Goal: Task Accomplishment & Management: Manage account settings

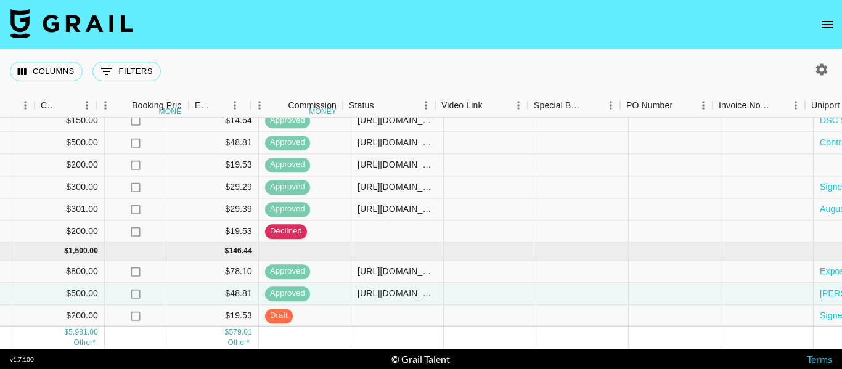
scroll to position [256, 670]
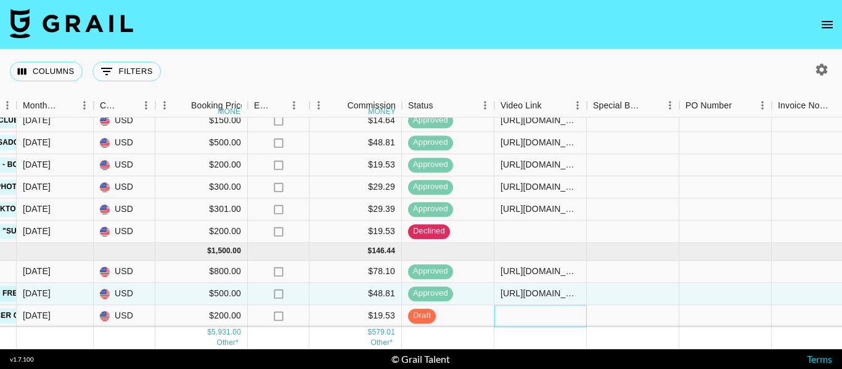
click at [549, 308] on div at bounding box center [540, 316] width 92 height 22
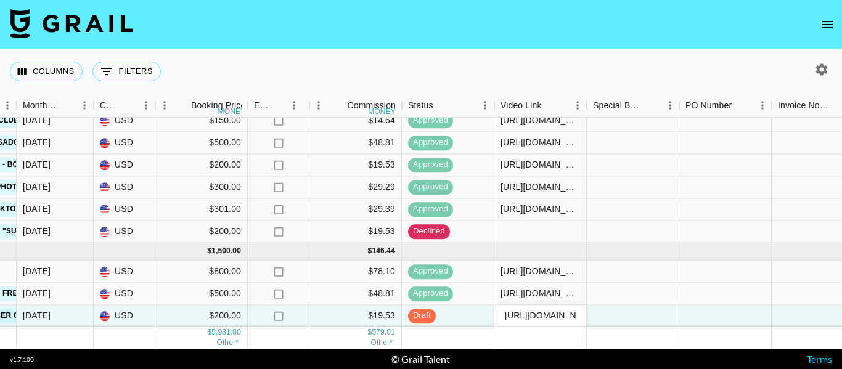
scroll to position [0, 205]
type input "[URL][DOMAIN_NAME][PERSON_NAME]"
click at [661, 305] on div at bounding box center [633, 316] width 92 height 22
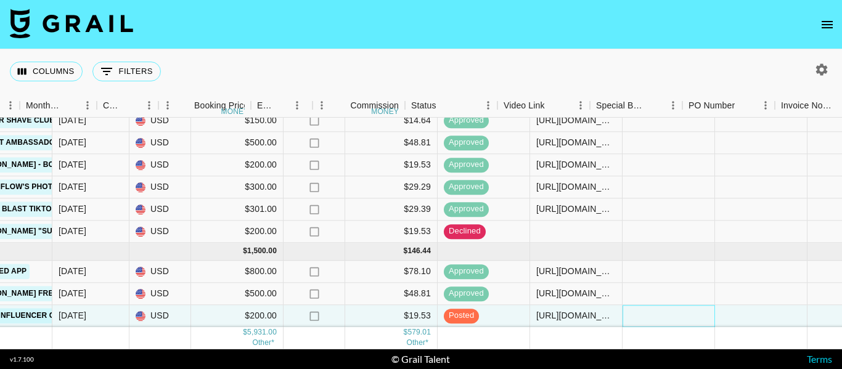
scroll to position [256, 599]
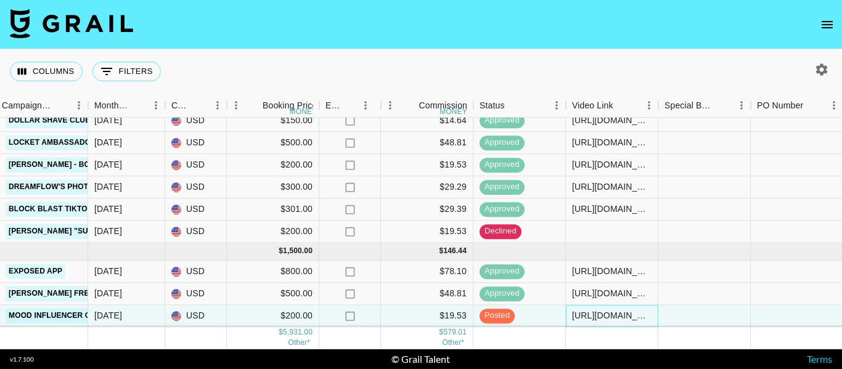
click at [606, 310] on div "[URL][DOMAIN_NAME][PERSON_NAME]" at bounding box center [611, 316] width 79 height 12
click at [606, 311] on input "[URL][DOMAIN_NAME][PERSON_NAME]" at bounding box center [611, 316] width 91 height 10
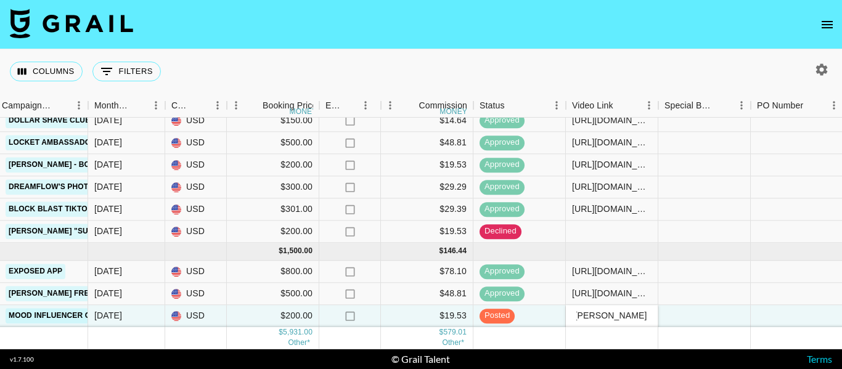
click at [606, 311] on input "[URL][DOMAIN_NAME][PERSON_NAME]" at bounding box center [611, 316] width 91 height 10
click at [716, 305] on div at bounding box center [704, 316] width 92 height 22
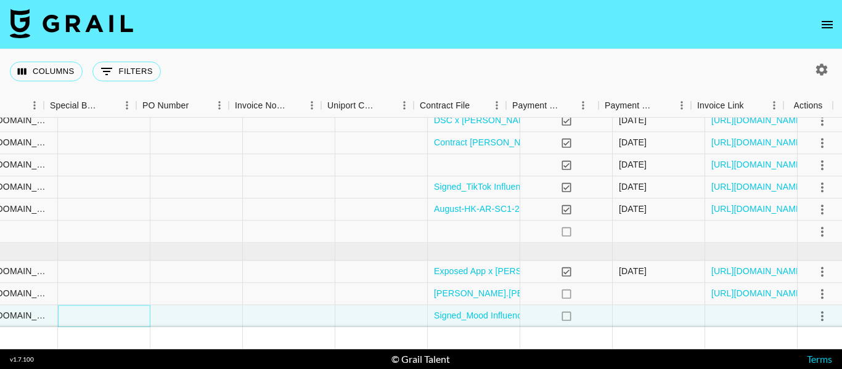
scroll to position [256, 1213]
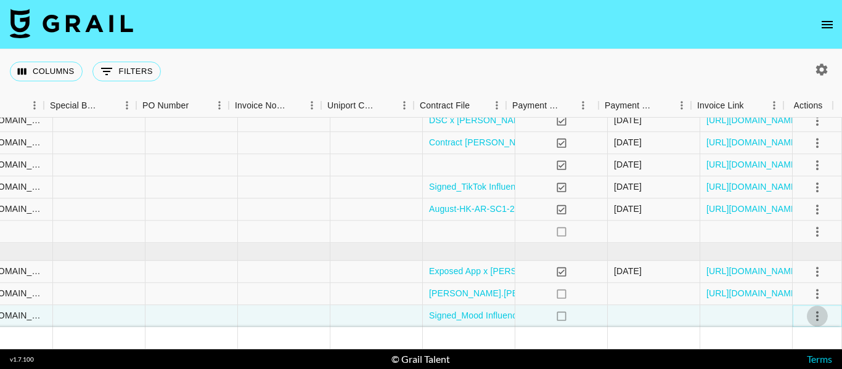
click at [810, 309] on icon "select merge strategy" at bounding box center [817, 316] width 15 height 15
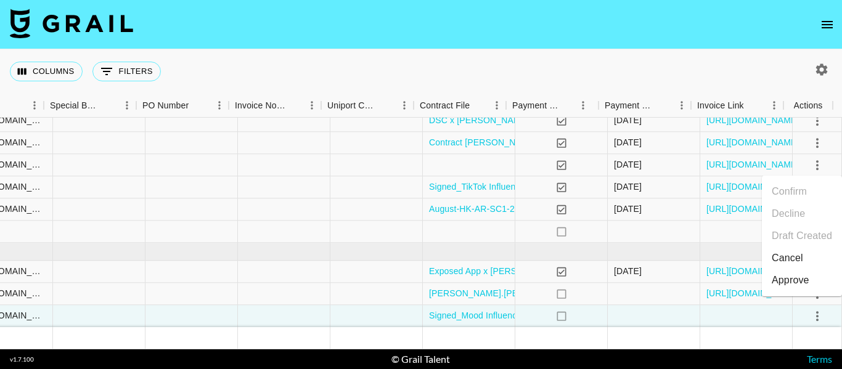
click at [813, 277] on li "Approve" at bounding box center [802, 280] width 80 height 22
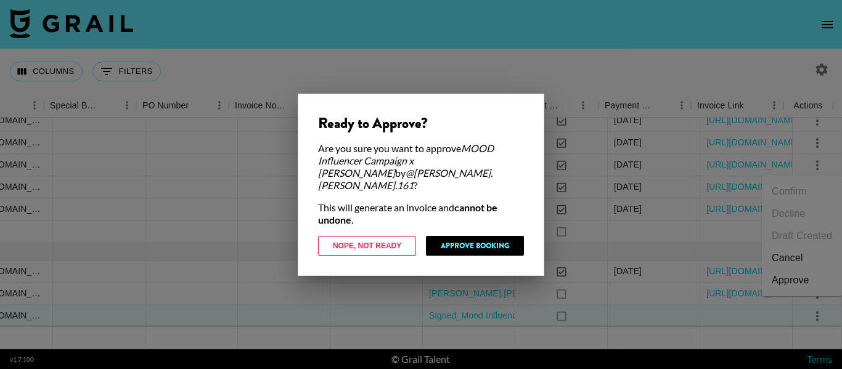
click at [597, 336] on div at bounding box center [421, 184] width 842 height 369
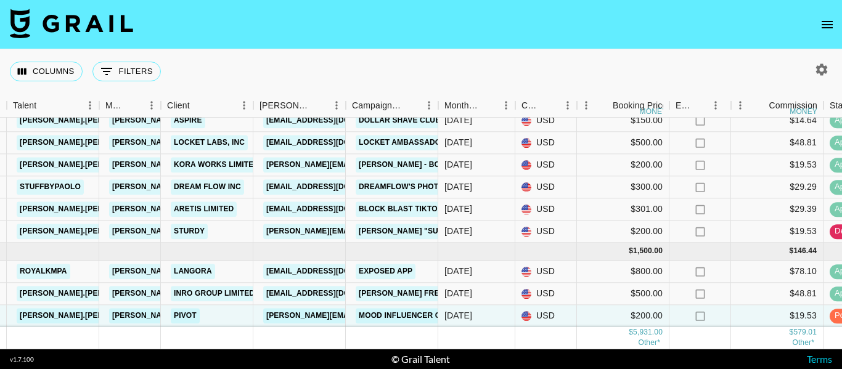
scroll to position [256, 247]
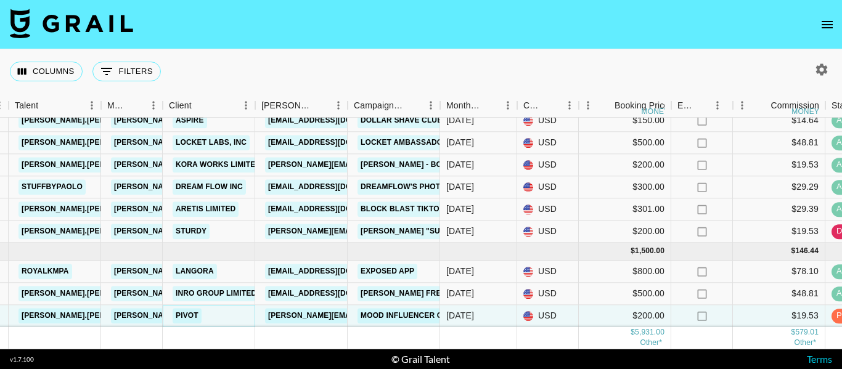
click at [186, 308] on link "Pivot" at bounding box center [187, 315] width 29 height 15
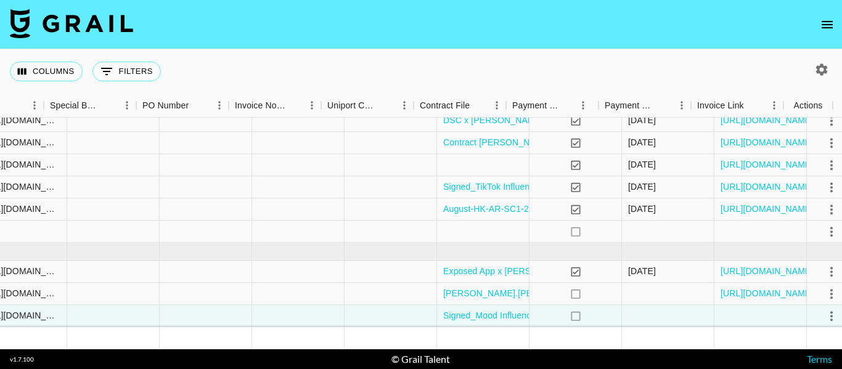
scroll to position [256, 1213]
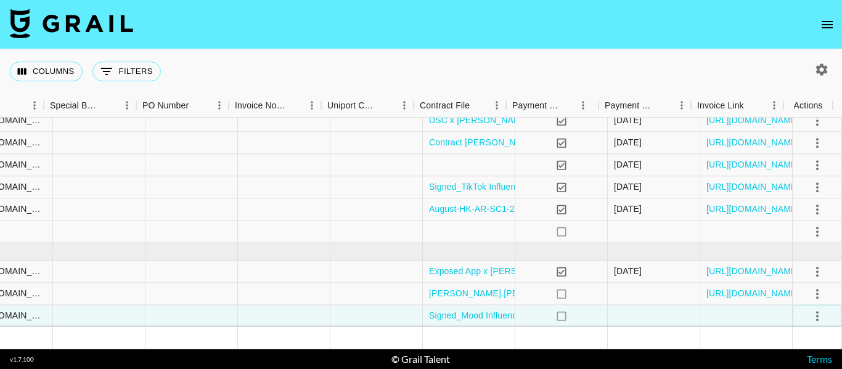
click at [816, 311] on icon "select merge strategy" at bounding box center [817, 316] width 2 height 10
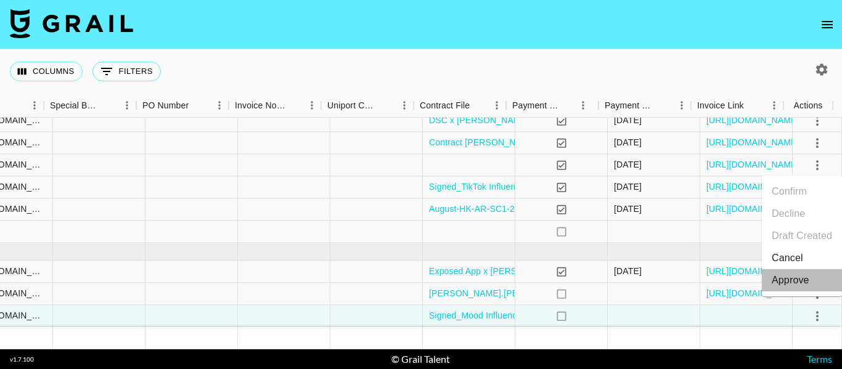
click at [787, 280] on div "Approve" at bounding box center [790, 280] width 38 height 15
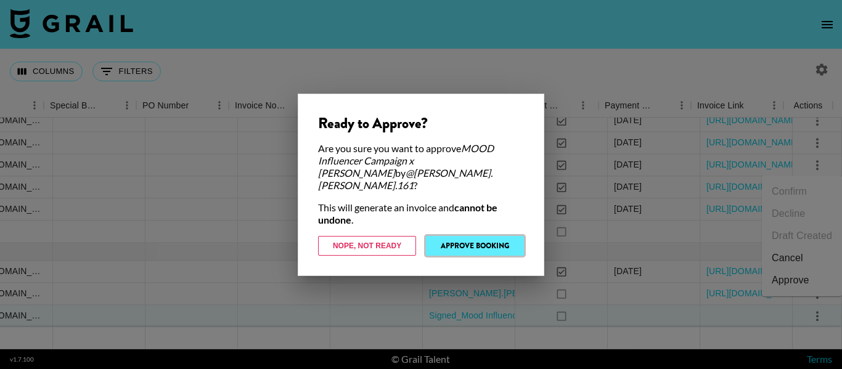
click at [494, 238] on button "Approve Booking" at bounding box center [475, 246] width 98 height 20
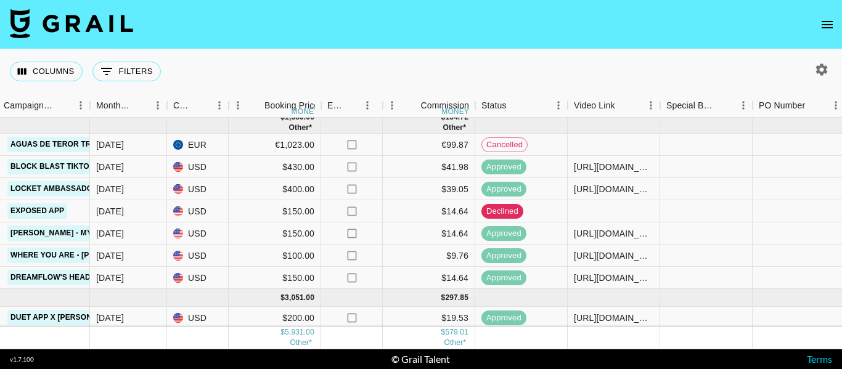
scroll to position [0, 597]
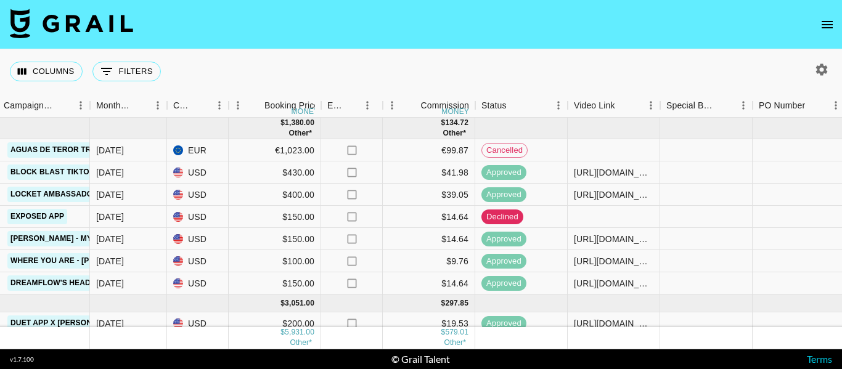
click at [820, 75] on icon "button" at bounding box center [822, 69] width 12 height 12
select select "[DATE]"
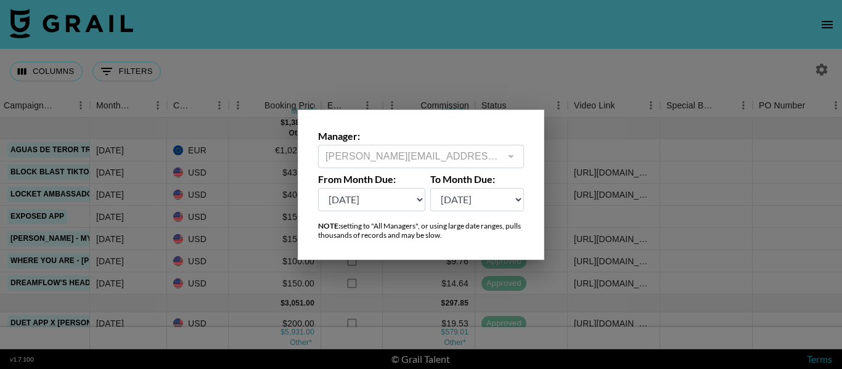
click at [345, 87] on div at bounding box center [421, 184] width 842 height 369
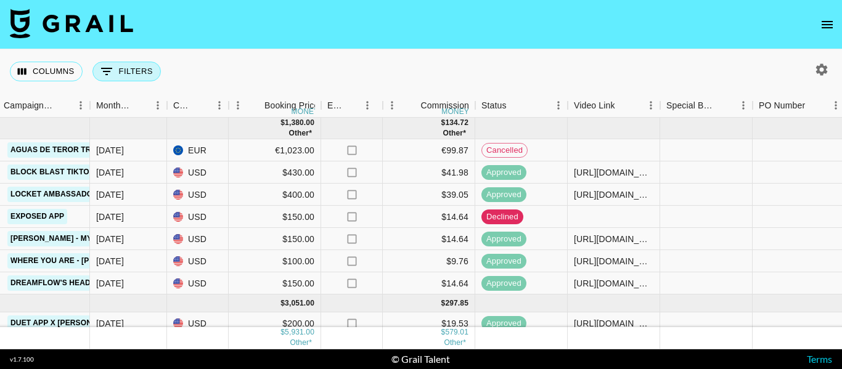
click at [129, 75] on button "0 Filters" at bounding box center [126, 72] width 68 height 20
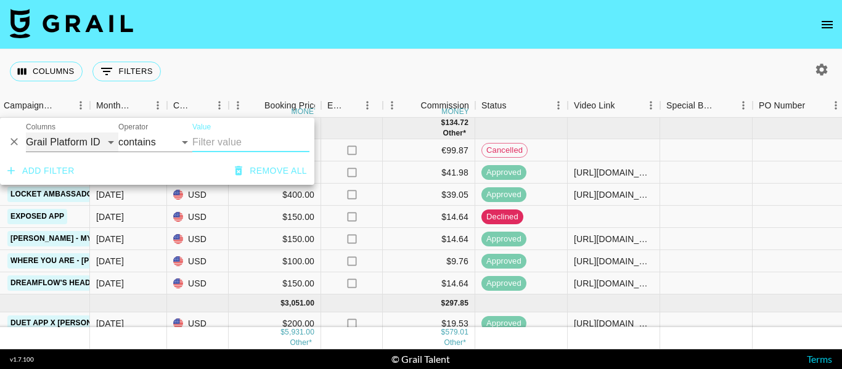
click at [88, 140] on select "Grail Platform ID Airtable ID Talent Manager Client [PERSON_NAME] Campaign (Typ…" at bounding box center [72, 142] width 92 height 20
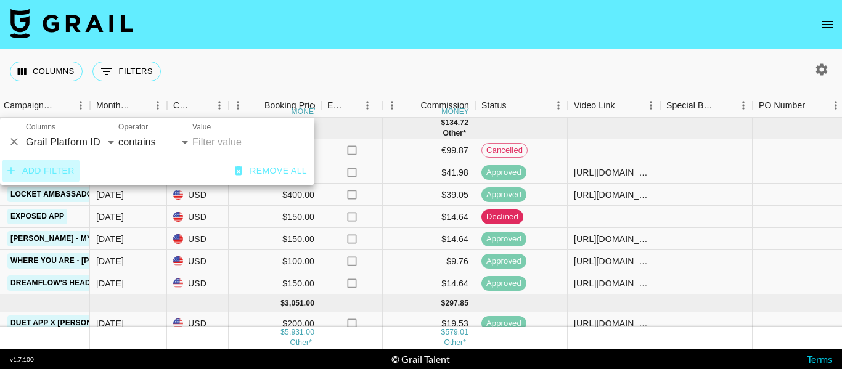
click at [15, 169] on icon "button" at bounding box center [11, 171] width 12 height 12
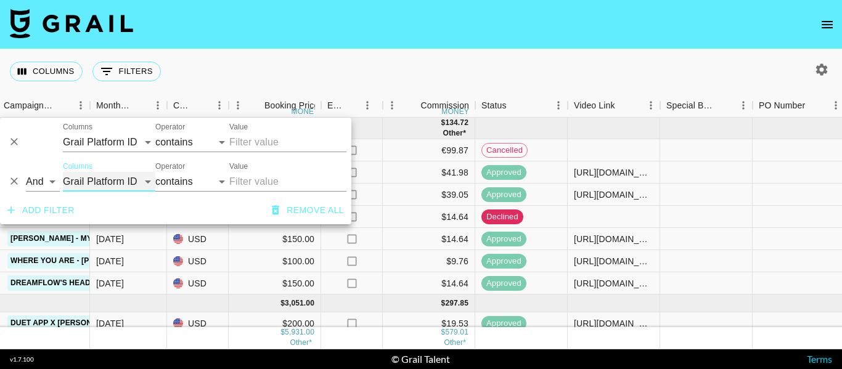
click at [106, 176] on select "Grail Platform ID Airtable ID Talent Manager Client [PERSON_NAME] Campaign (Typ…" at bounding box center [109, 182] width 92 height 20
click at [14, 181] on icon "Delete" at bounding box center [14, 181] width 12 height 12
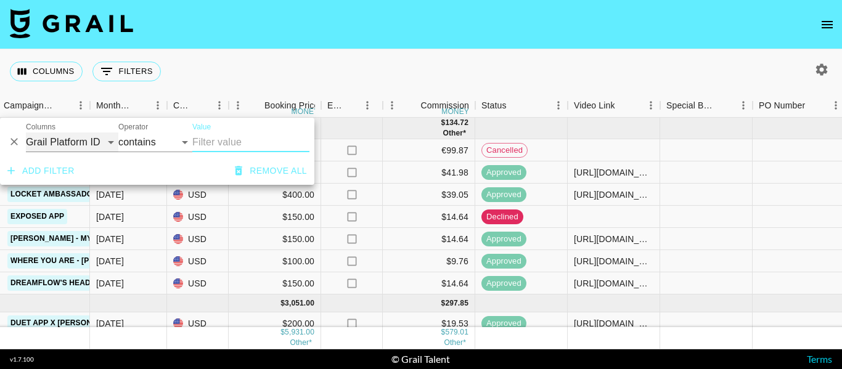
click at [96, 140] on select "Grail Platform ID Airtable ID Talent Manager Client [PERSON_NAME] Campaign (Typ…" at bounding box center [72, 142] width 92 height 20
select select "status"
click at [26, 132] on select "Grail Platform ID Airtable ID Talent Manager Client [PERSON_NAME] Campaign (Typ…" at bounding box center [72, 142] width 92 height 20
click at [168, 142] on select "is is not is any of is not any of" at bounding box center [155, 142] width 74 height 20
select select "not"
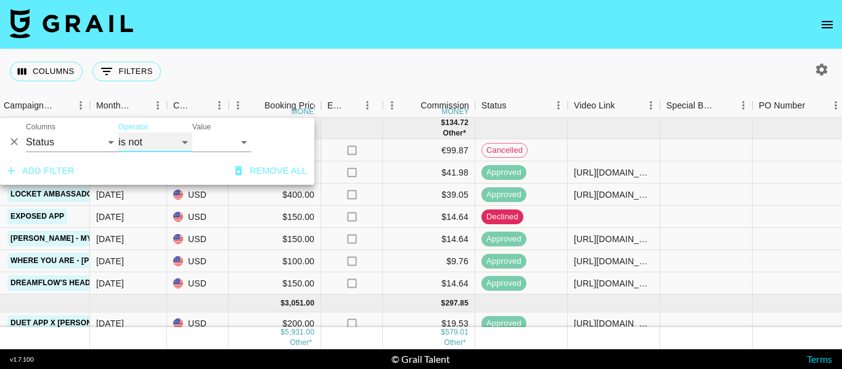
click at [118, 132] on select "is is not is any of is not any of" at bounding box center [155, 142] width 74 height 20
click at [200, 136] on select "confirmed declined draft posted approved cancelled badDebt" at bounding box center [221, 142] width 59 height 20
select select "declined"
click at [192, 132] on select "confirmed declined draft posted approved cancelled badDebt" at bounding box center [221, 142] width 59 height 20
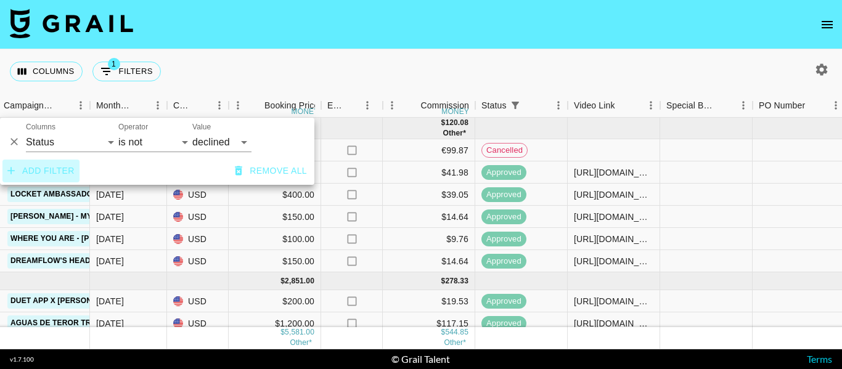
click at [35, 168] on button "Add filter" at bounding box center [40, 171] width 77 height 23
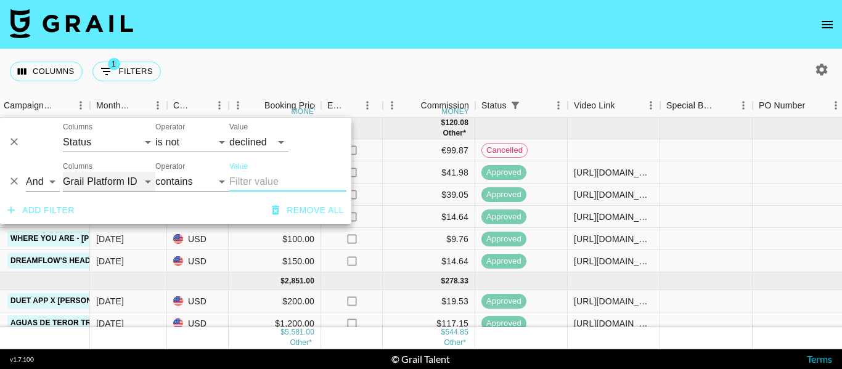
click at [93, 179] on select "Grail Platform ID Airtable ID Talent Manager Client [PERSON_NAME] Campaign (Typ…" at bounding box center [109, 182] width 92 height 20
select select "status"
click at [63, 172] on select "Grail Platform ID Airtable ID Talent Manager Client [PERSON_NAME] Campaign (Typ…" at bounding box center [109, 182] width 92 height 20
click at [200, 184] on select "is is not is any of is not any of" at bounding box center [192, 182] width 74 height 20
select select "not"
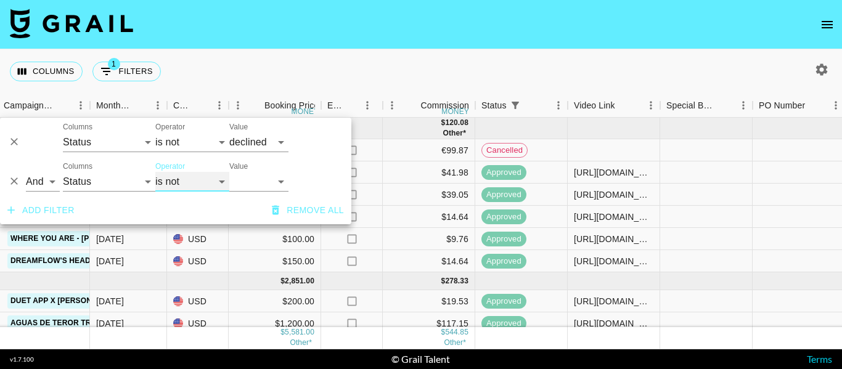
click at [155, 172] on select "is is not is any of is not any of" at bounding box center [192, 182] width 74 height 20
click at [260, 181] on select "confirmed declined draft posted approved cancelled badDebt" at bounding box center [258, 182] width 59 height 20
select select "cancelled"
click at [229, 172] on select "confirmed declined draft posted approved cancelled badDebt" at bounding box center [258, 182] width 59 height 20
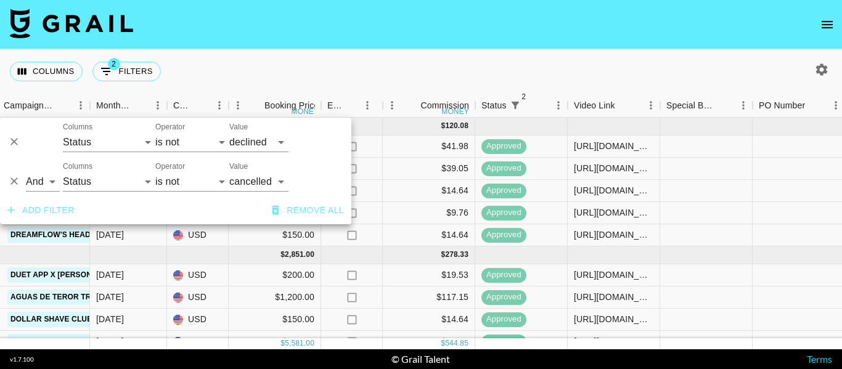
click at [446, 58] on div "Columns 2 Filters + Booking" at bounding box center [421, 71] width 842 height 44
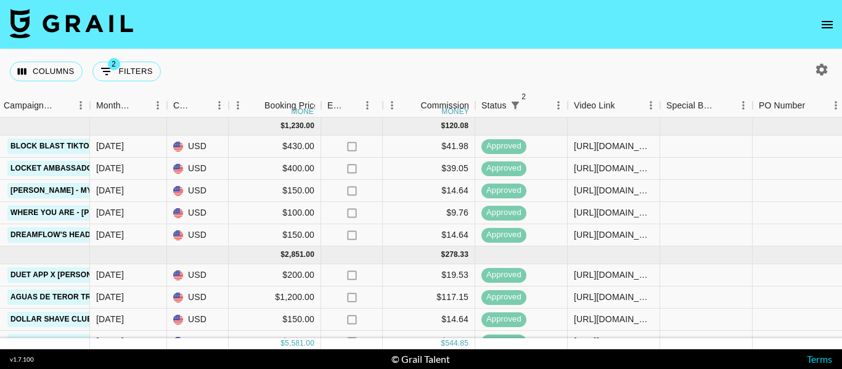
click at [826, 64] on icon "button" at bounding box center [821, 69] width 15 height 15
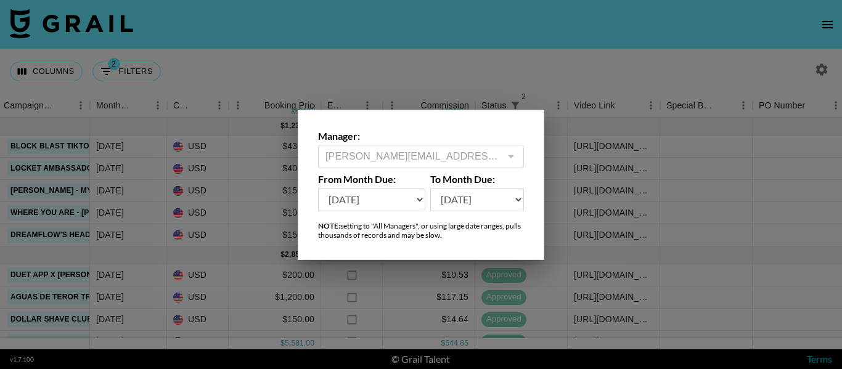
click at [397, 193] on select "[DATE] Aug '[DATE] Jun '[DATE] Apr '[DATE] Feb '[DATE] Dec '[DATE] Oct '[DATE] …" at bounding box center [371, 199] width 107 height 23
select select "[DATE]"
click at [318, 188] on select "[DATE] Aug '[DATE] Jun '[DATE] Apr '[DATE] Feb '[DATE] Dec '[DATE] Oct '[DATE] …" at bounding box center [371, 199] width 107 height 23
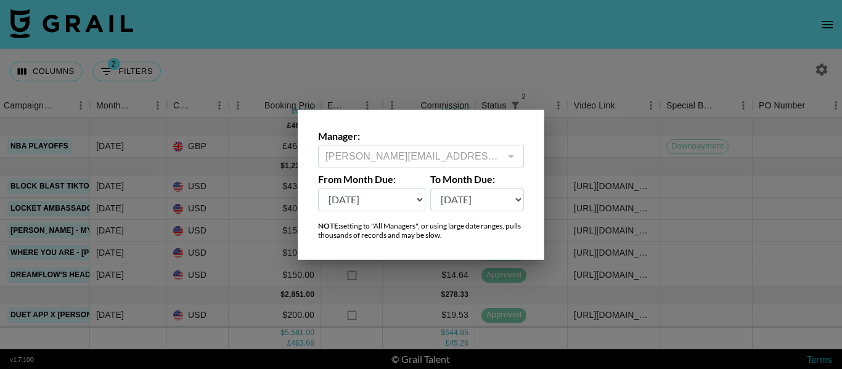
click at [531, 57] on div at bounding box center [421, 184] width 842 height 369
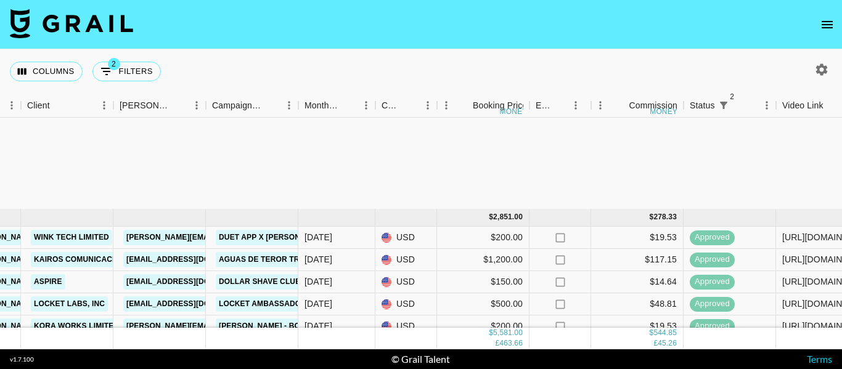
scroll to position [226, 389]
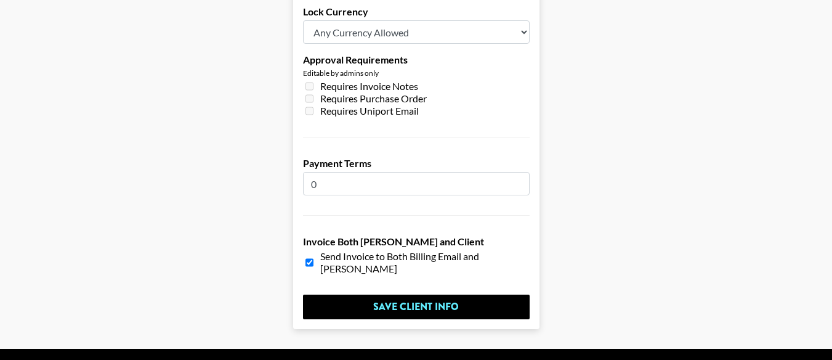
scroll to position [1048, 0]
